Goal: Transaction & Acquisition: Subscribe to service/newsletter

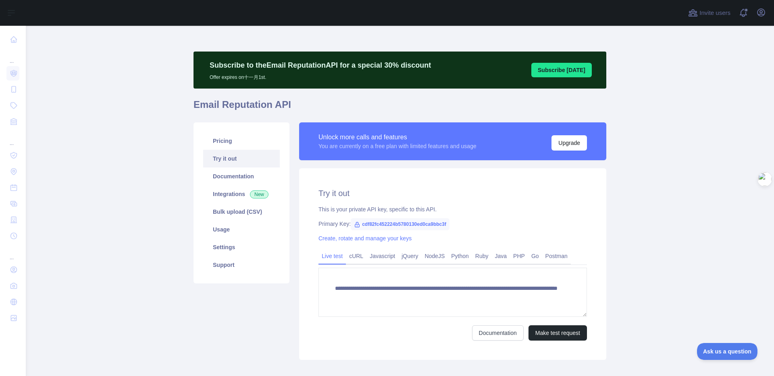
click at [228, 227] on link "Usage" at bounding box center [241, 230] width 77 height 18
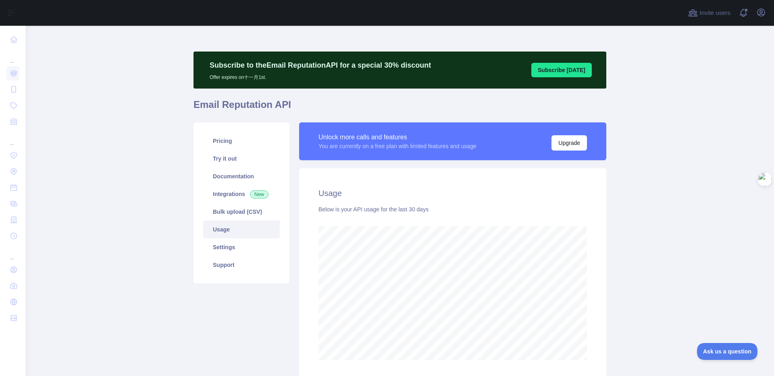
scroll to position [351, 742]
click at [587, 267] on div "Usage Below is your API usage for the last 30 days" at bounding box center [452, 274] width 307 height 212
click at [224, 181] on link "Documentation" at bounding box center [241, 177] width 77 height 18
click at [240, 210] on link "Bulk upload (CSV)" at bounding box center [241, 212] width 77 height 18
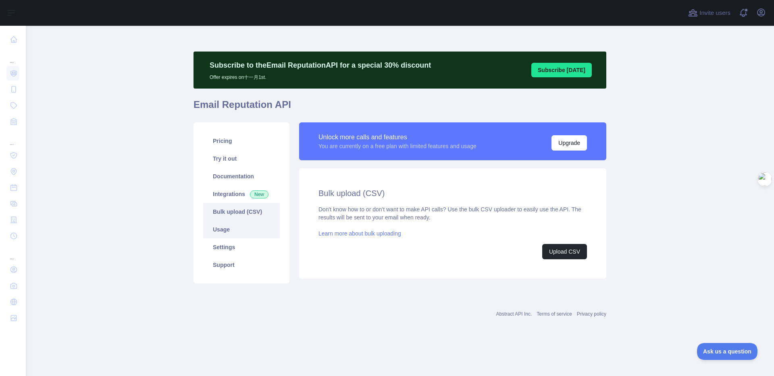
click at [230, 226] on link "Usage" at bounding box center [241, 230] width 77 height 18
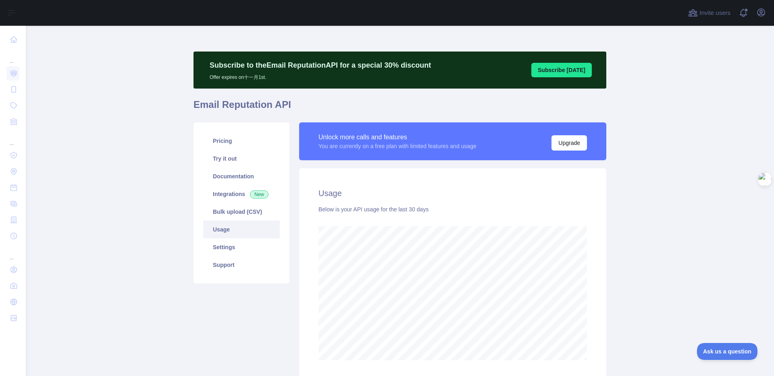
scroll to position [351, 742]
click at [603, 241] on div "Unlock more calls and features You are currently on a free plan with limited fe…" at bounding box center [452, 252] width 317 height 258
click at [601, 235] on div "Usage Below is your API usage for the last 30 days" at bounding box center [452, 274] width 307 height 212
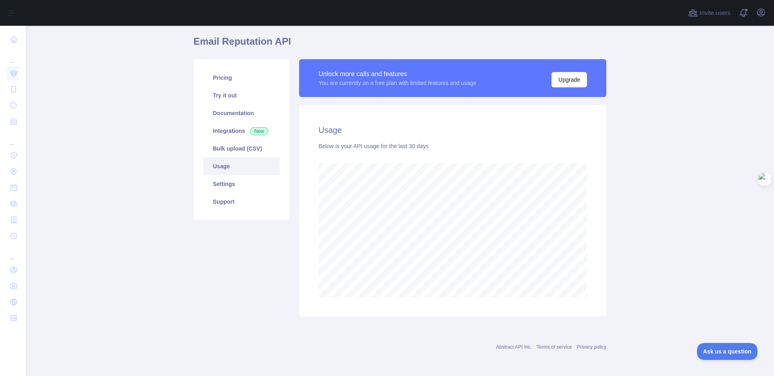
scroll to position [0, 0]
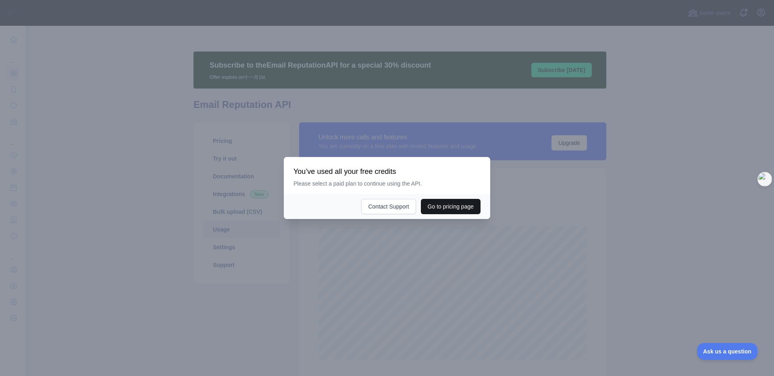
click at [431, 211] on button "Go to pricing page" at bounding box center [451, 206] width 60 height 15
click at [28, 7] on div at bounding box center [387, 188] width 774 height 376
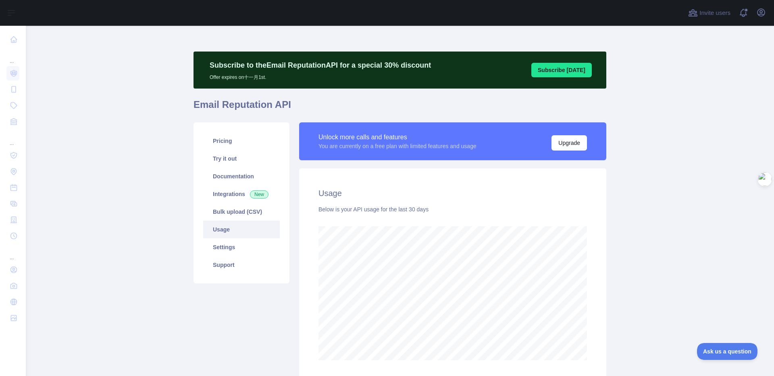
click at [634, 252] on main "Subscribe to the Email Reputation API for a special 30 % discount Offer expires…" at bounding box center [400, 201] width 748 height 351
click at [561, 145] on button "Upgrade" at bounding box center [568, 142] width 35 height 15
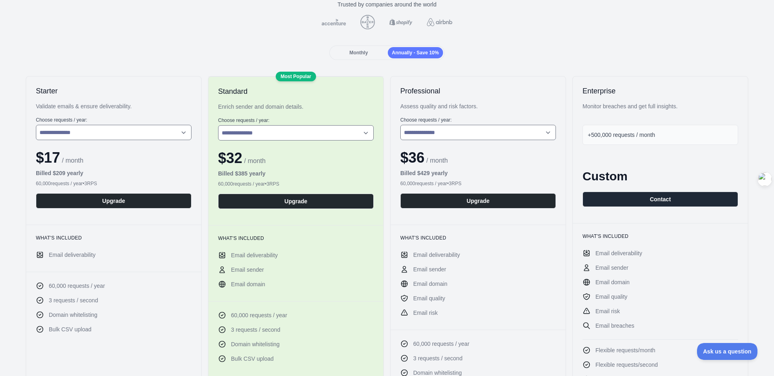
scroll to position [44, 0]
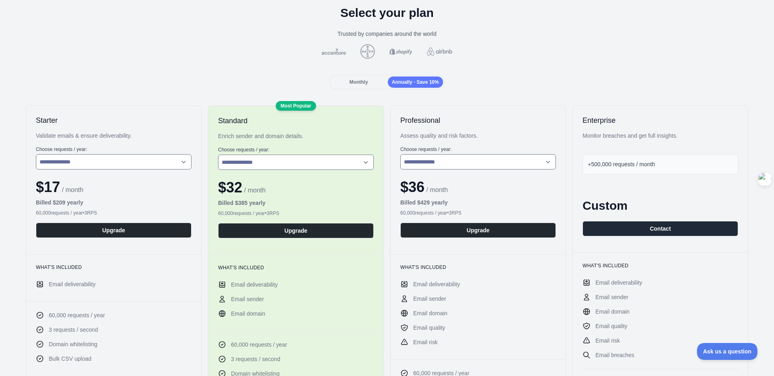
click at [349, 84] on span "Monthly" at bounding box center [358, 82] width 19 height 6
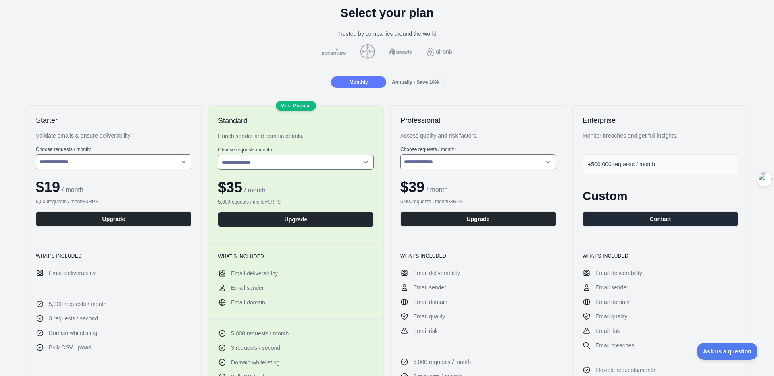
click at [152, 124] on h2 "Starter" at bounding box center [114, 121] width 156 height 10
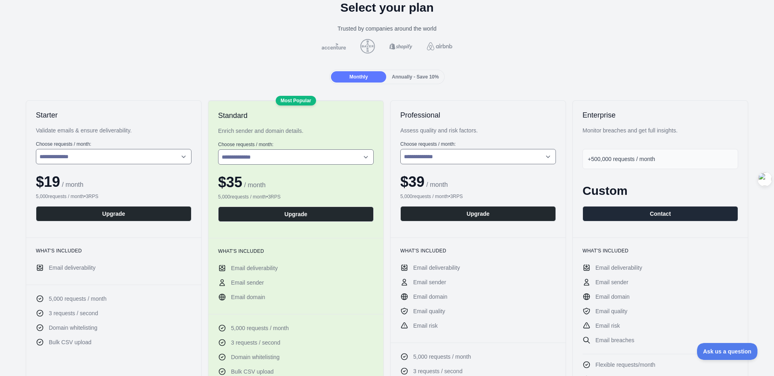
scroll to position [24, 0]
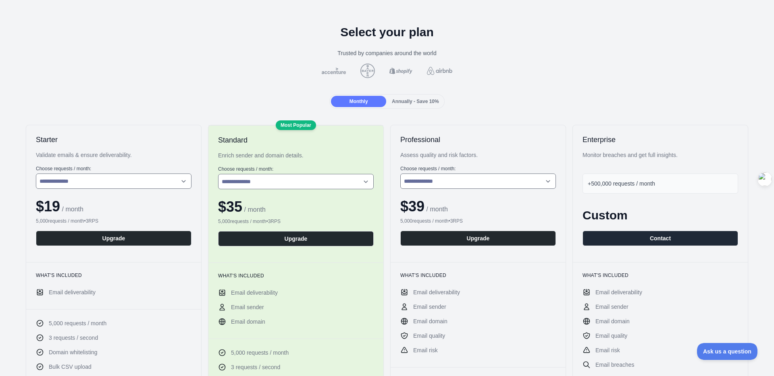
click at [126, 214] on div "$ 19 / month" at bounding box center [114, 207] width 156 height 16
drag, startPoint x: 41, startPoint y: 205, endPoint x: 94, endPoint y: 216, distance: 53.9
click at [94, 216] on div "**********" at bounding box center [113, 193] width 175 height 137
click at [470, 96] on div "Monthly Annually - Save 10%" at bounding box center [386, 101] width 761 height 15
